Goal: Task Accomplishment & Management: Use online tool/utility

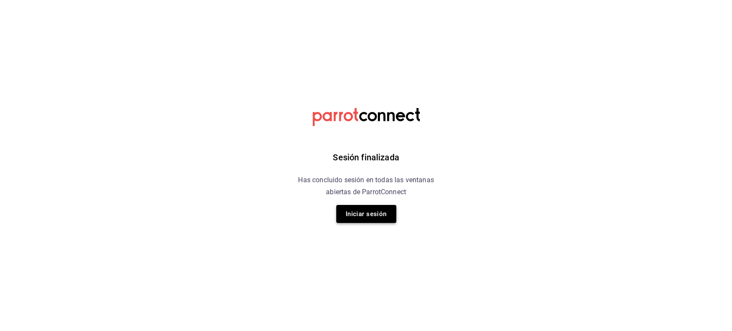
click at [362, 220] on button "Iniciar sesión" at bounding box center [366, 214] width 60 height 18
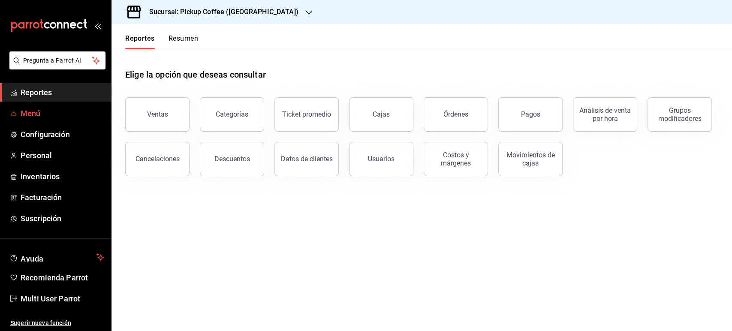
click at [45, 112] on span "Menú" at bounding box center [63, 114] width 84 height 12
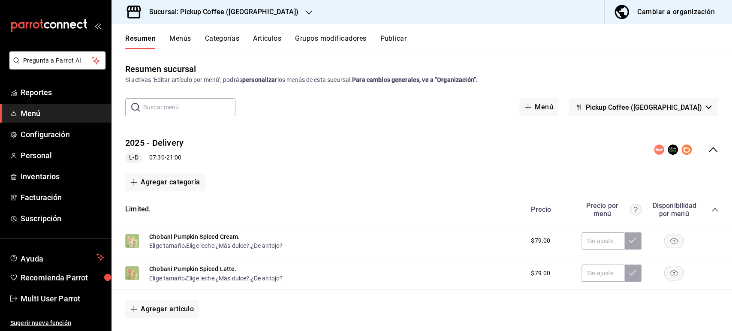
click at [190, 12] on h3 "Sucursal: Pickup Coffee (Aragon)" at bounding box center [220, 12] width 156 height 10
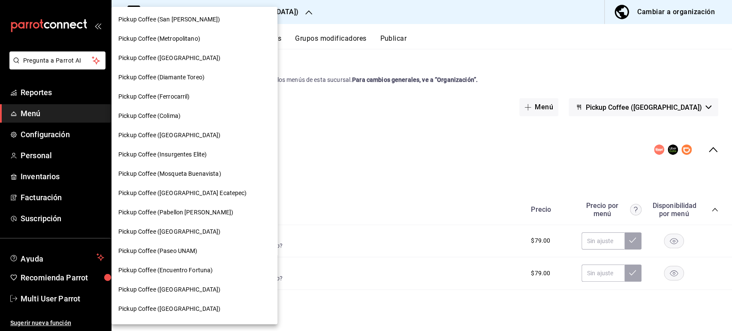
scroll to position [422, 0]
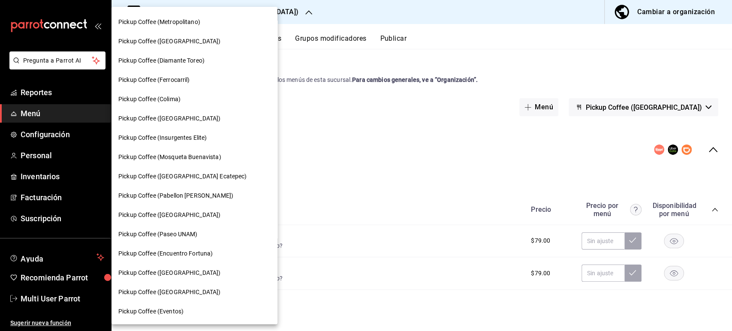
click at [203, 193] on span "Pickup Coffee (Pabellon Cuauhtemoc)" at bounding box center [175, 195] width 115 height 9
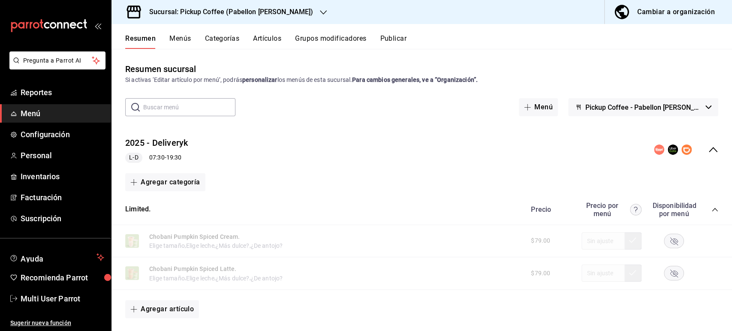
click at [699, 110] on button "Pickup Coffee - Pabellon Cuauhtemoc" at bounding box center [643, 107] width 150 height 18
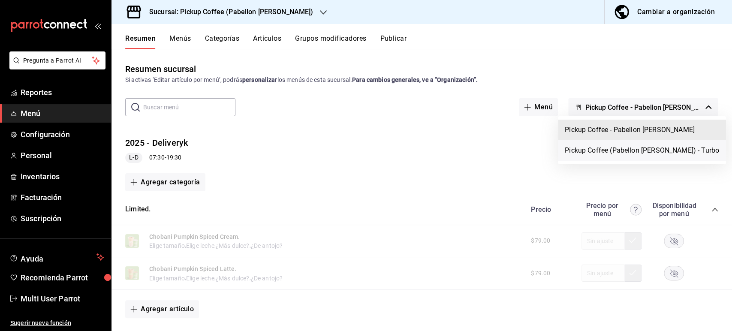
click at [689, 154] on li "Pickup Coffee (Pabellon Cuauhtemoc) - Turbo" at bounding box center [642, 150] width 168 height 21
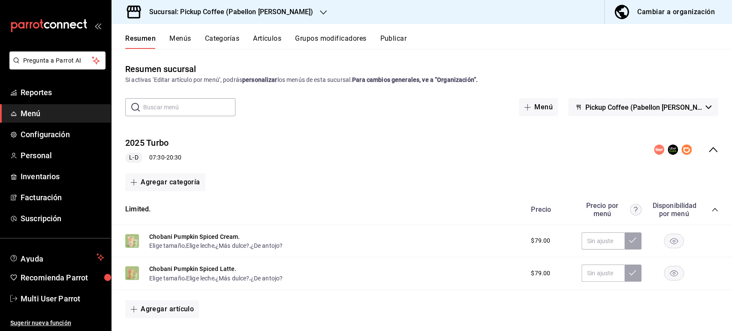
click at [666, 237] on rect "button" at bounding box center [674, 241] width 20 height 14
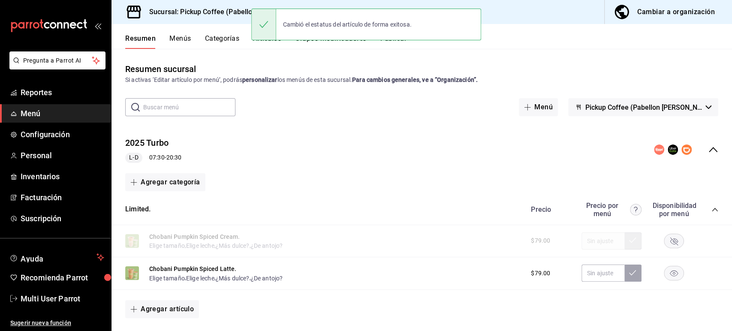
click at [669, 277] on rect "button" at bounding box center [674, 273] width 20 height 14
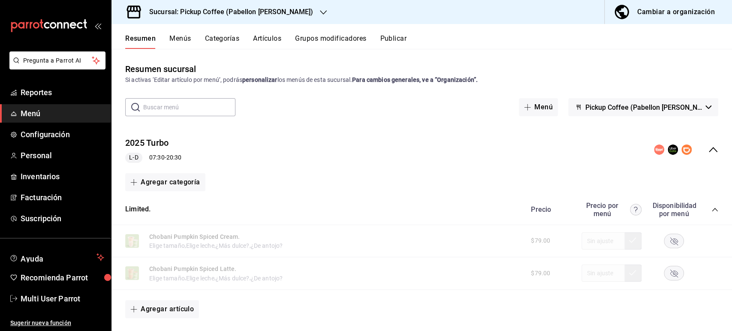
click at [403, 38] on button "Publicar" at bounding box center [393, 41] width 27 height 15
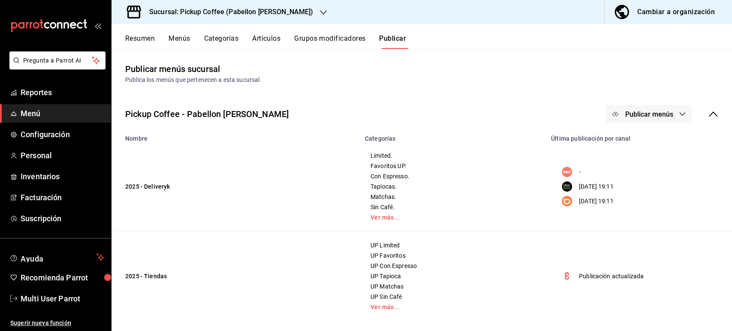
click at [625, 110] on span "Publicar menús" at bounding box center [649, 114] width 48 height 8
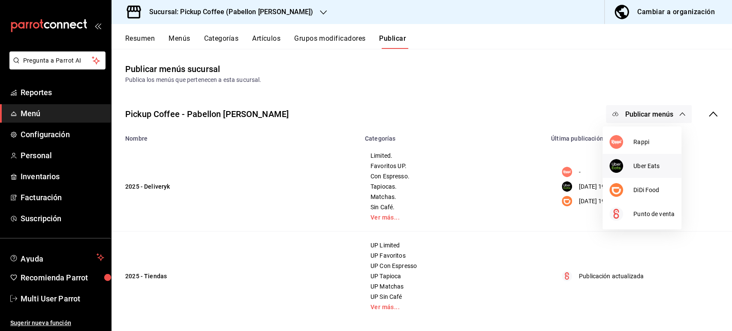
click at [625, 165] on div at bounding box center [621, 166] width 24 height 14
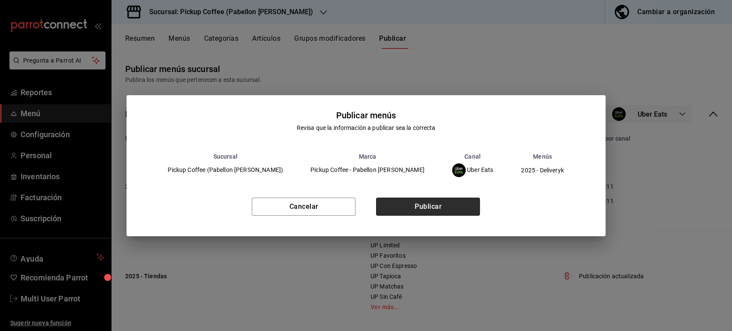
click at [435, 205] on button "Publicar" at bounding box center [428, 207] width 104 height 18
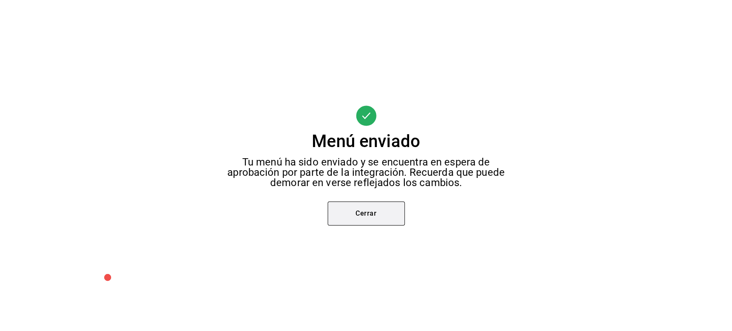
click at [353, 222] on button "Cerrar" at bounding box center [366, 214] width 77 height 24
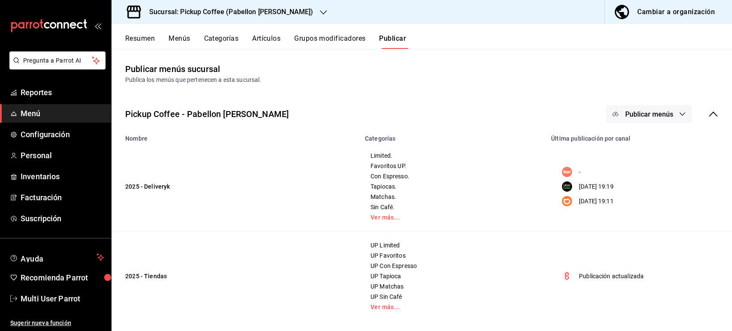
click at [651, 112] on span "Publicar menús" at bounding box center [649, 114] width 48 height 8
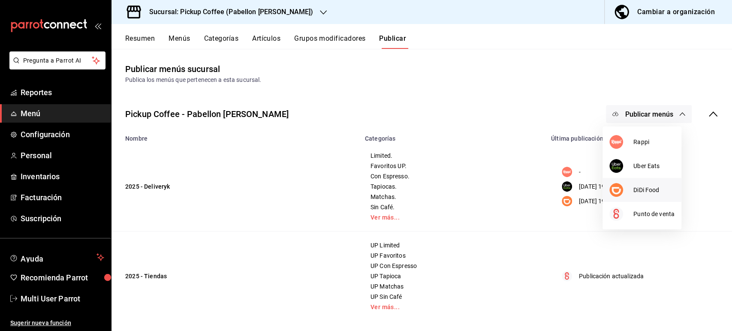
click at [633, 193] on span "DiDi Food" at bounding box center [653, 190] width 41 height 9
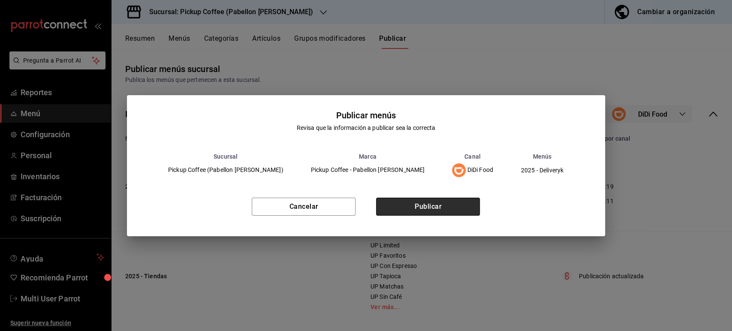
click at [461, 202] on button "Publicar" at bounding box center [428, 207] width 104 height 18
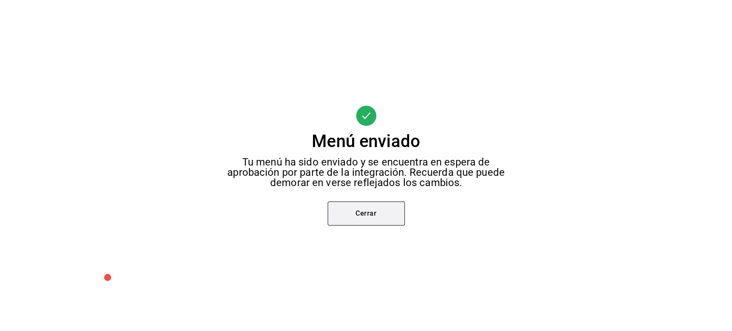
click at [368, 210] on button "Cerrar" at bounding box center [366, 214] width 77 height 24
